Goal: Navigation & Orientation: Find specific page/section

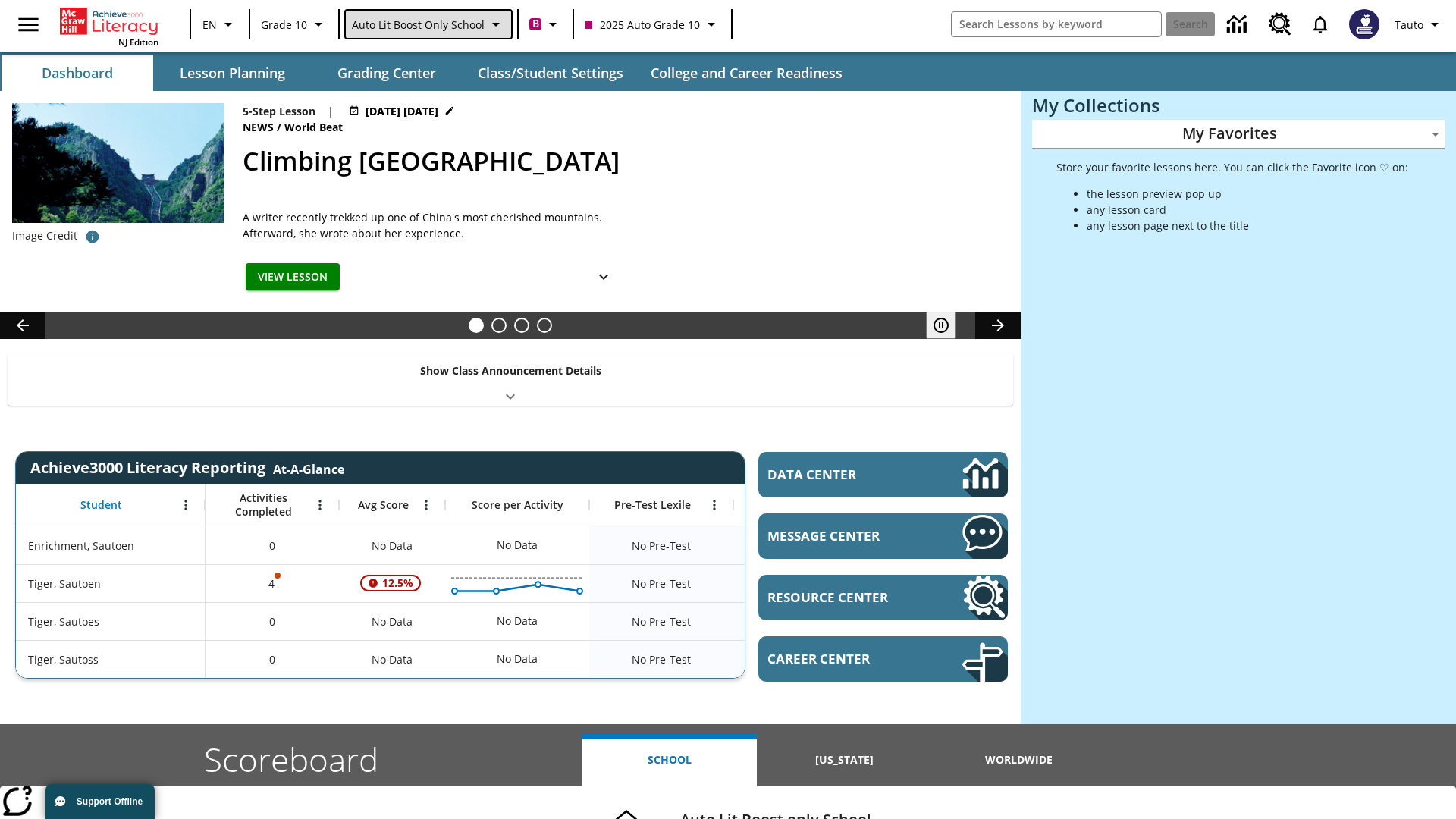
click at [427, 24] on span "Auto Lit Boost only School" at bounding box center [418, 24] width 133 height 16
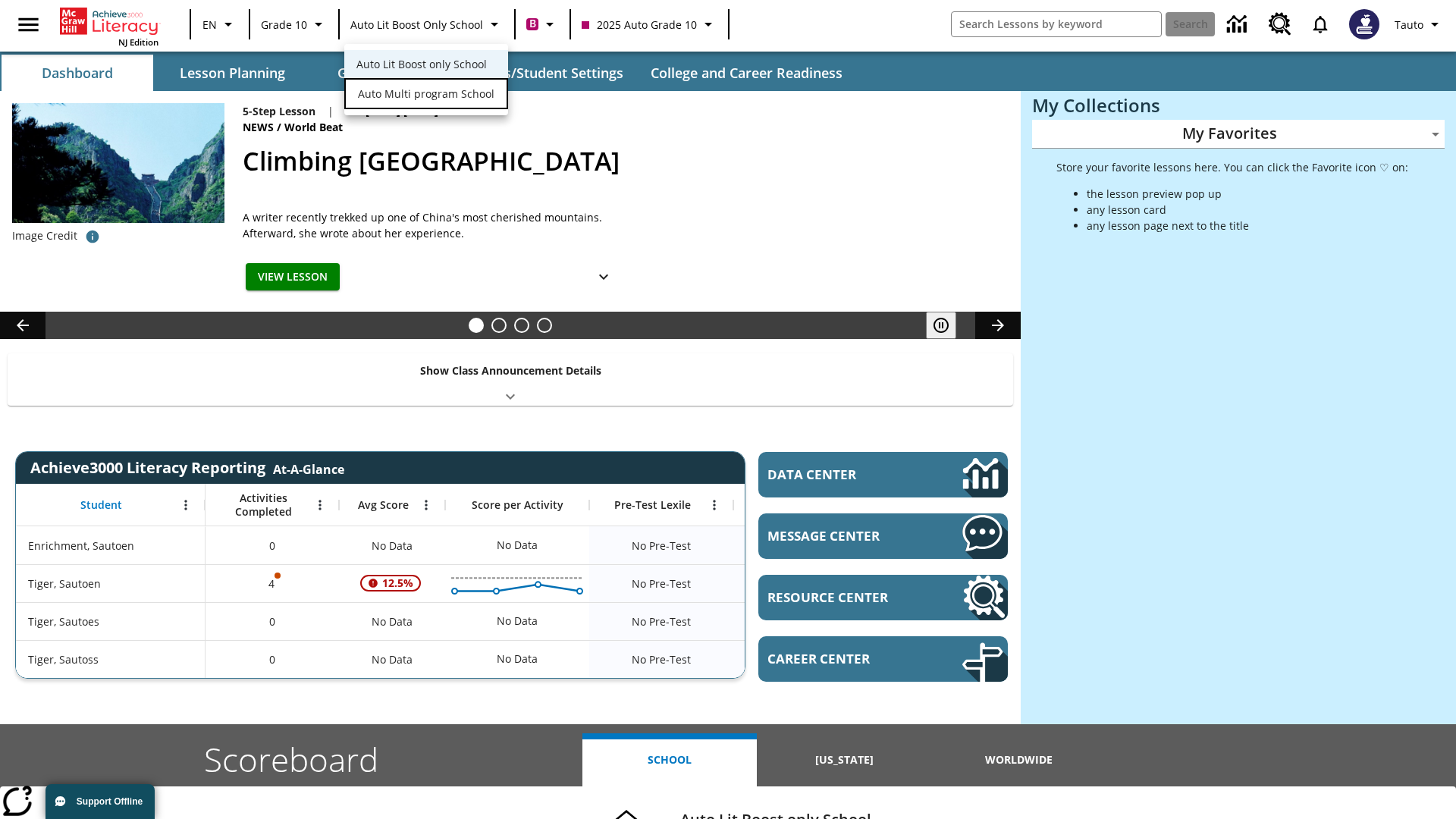
click at [425, 95] on span "Auto Multi program School" at bounding box center [426, 93] width 136 height 16
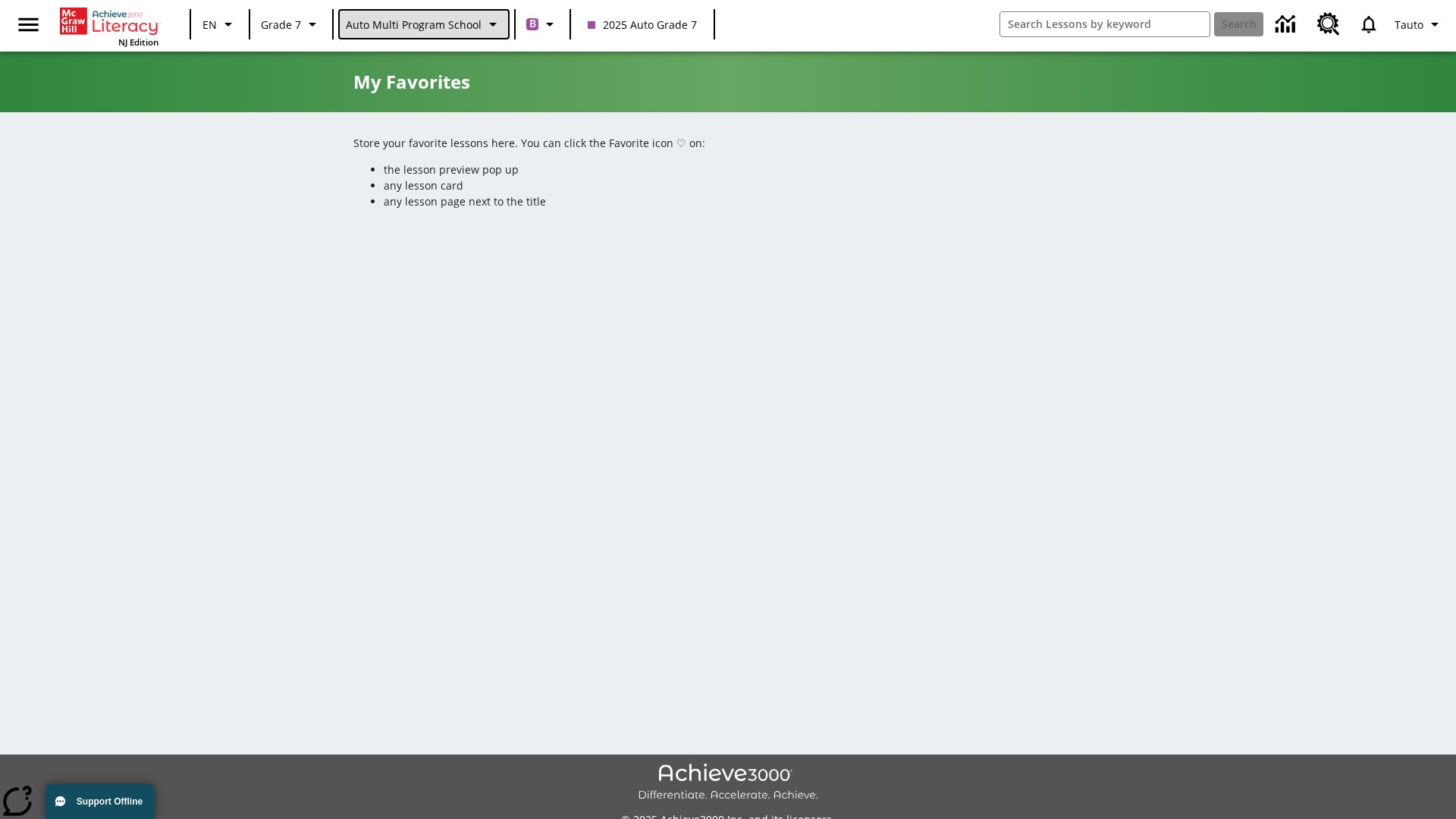
click at [422, 24] on span "Auto Multi program School" at bounding box center [413, 24] width 135 height 16
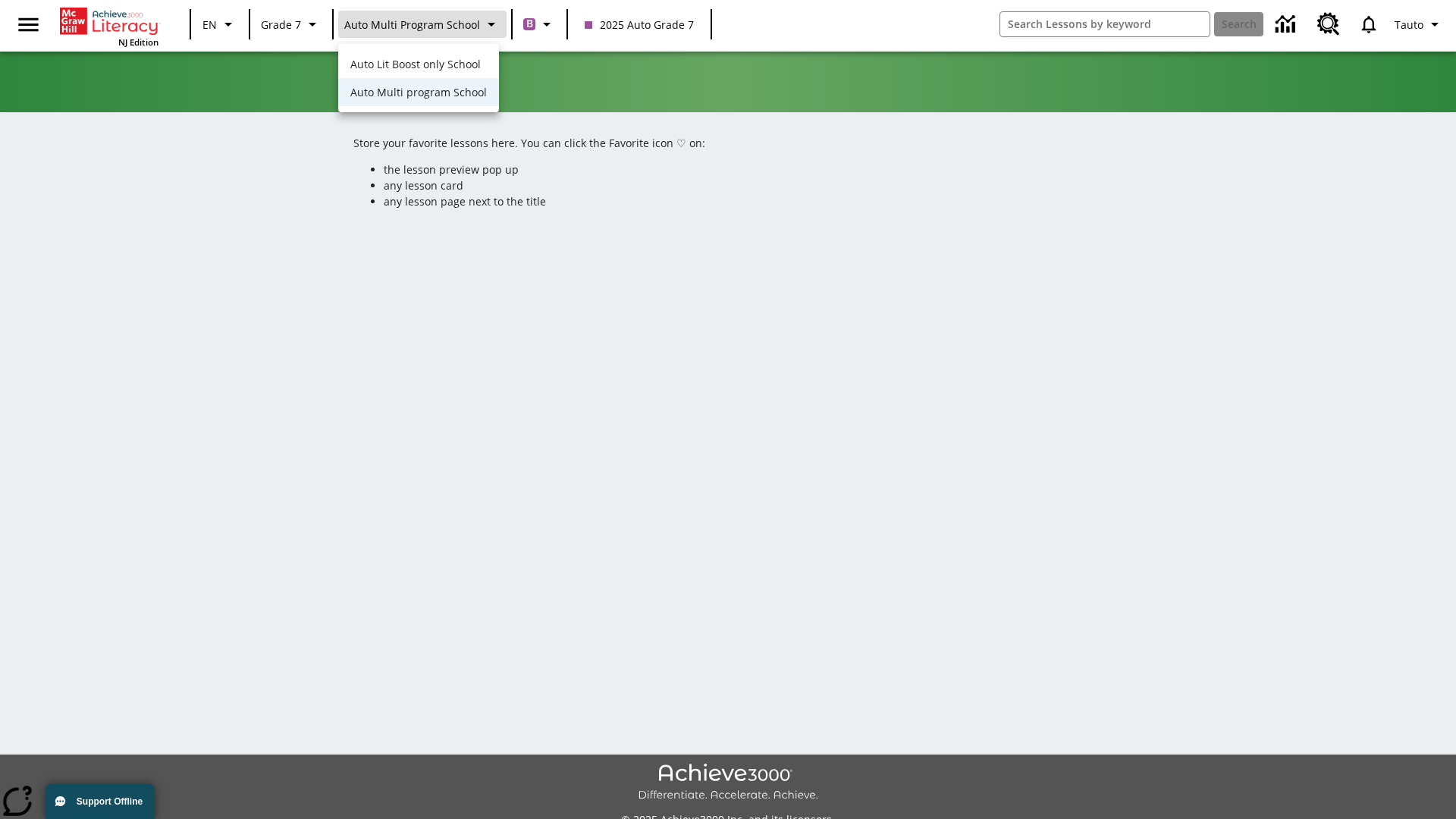
click at [417, 66] on span "Auto Lit Boost only School" at bounding box center [416, 64] width 130 height 16
